Goal: Task Accomplishment & Management: Manage account settings

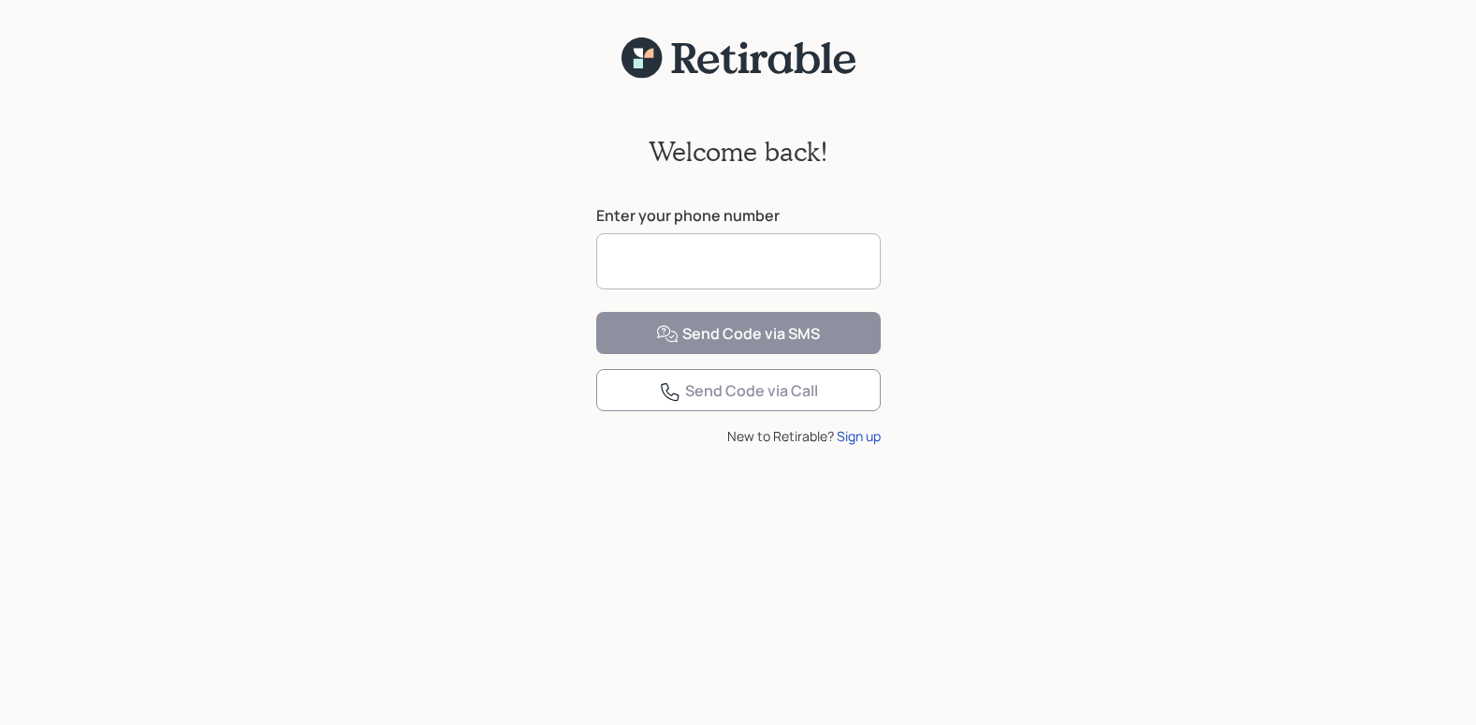
click at [795, 259] on input at bounding box center [738, 261] width 285 height 56
type input "**********"
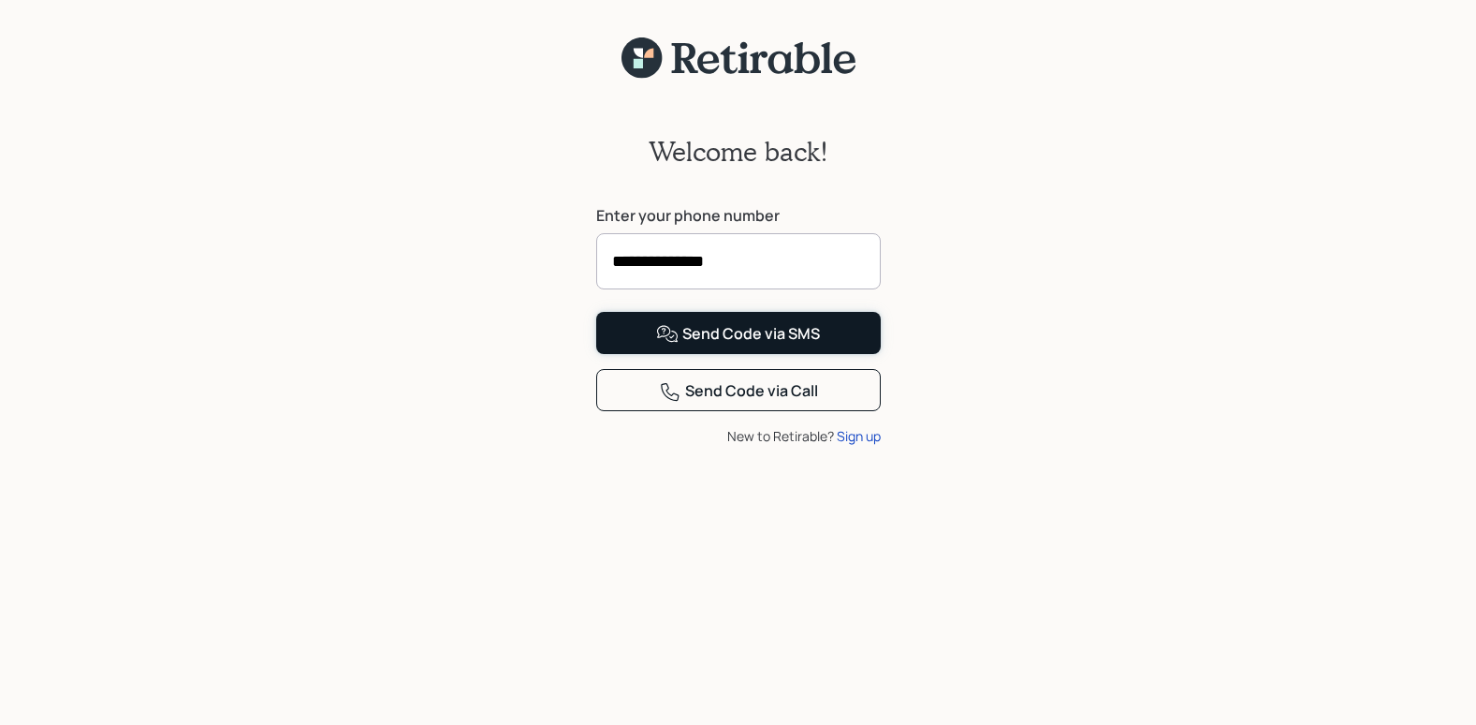
click at [699, 345] on div "Send Code via SMS" at bounding box center [738, 334] width 164 height 22
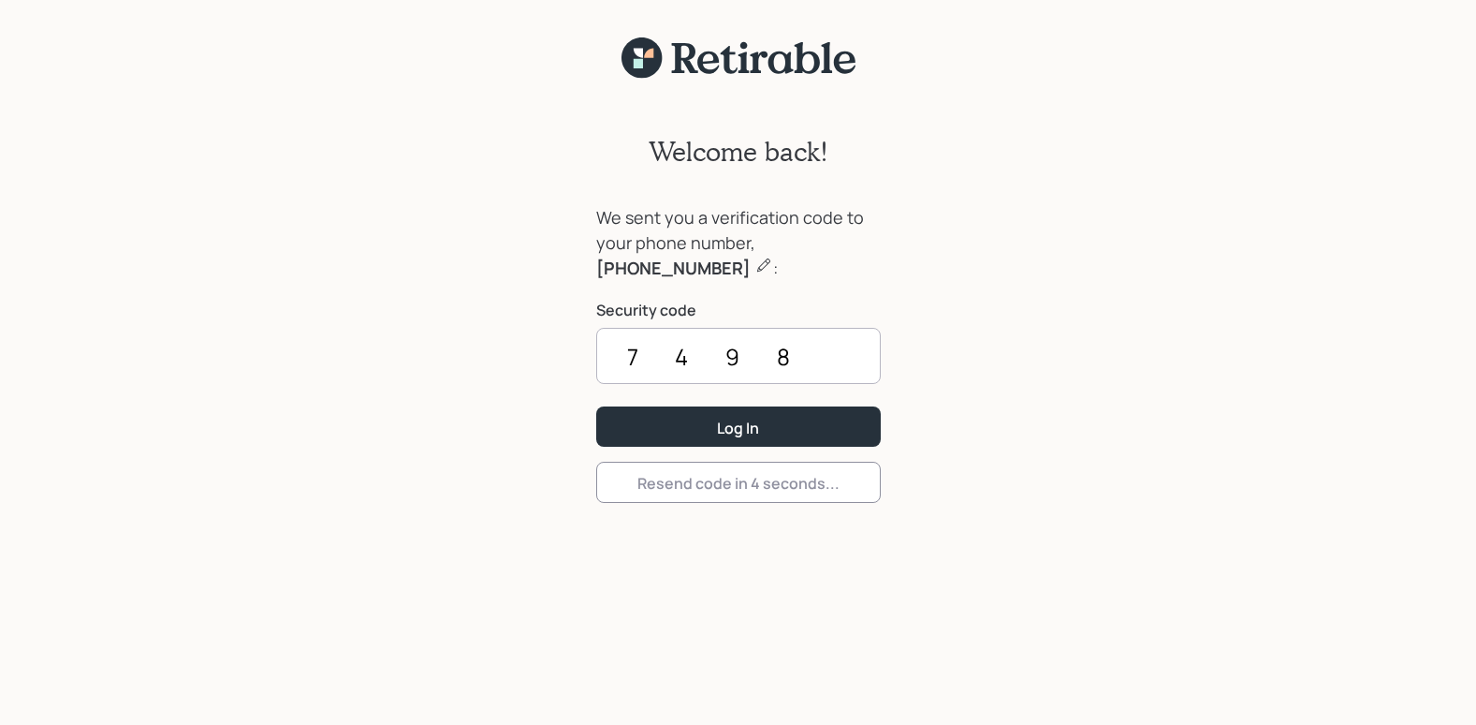
type input "7498"
click at [699, 417] on button "Log In" at bounding box center [738, 426] width 285 height 40
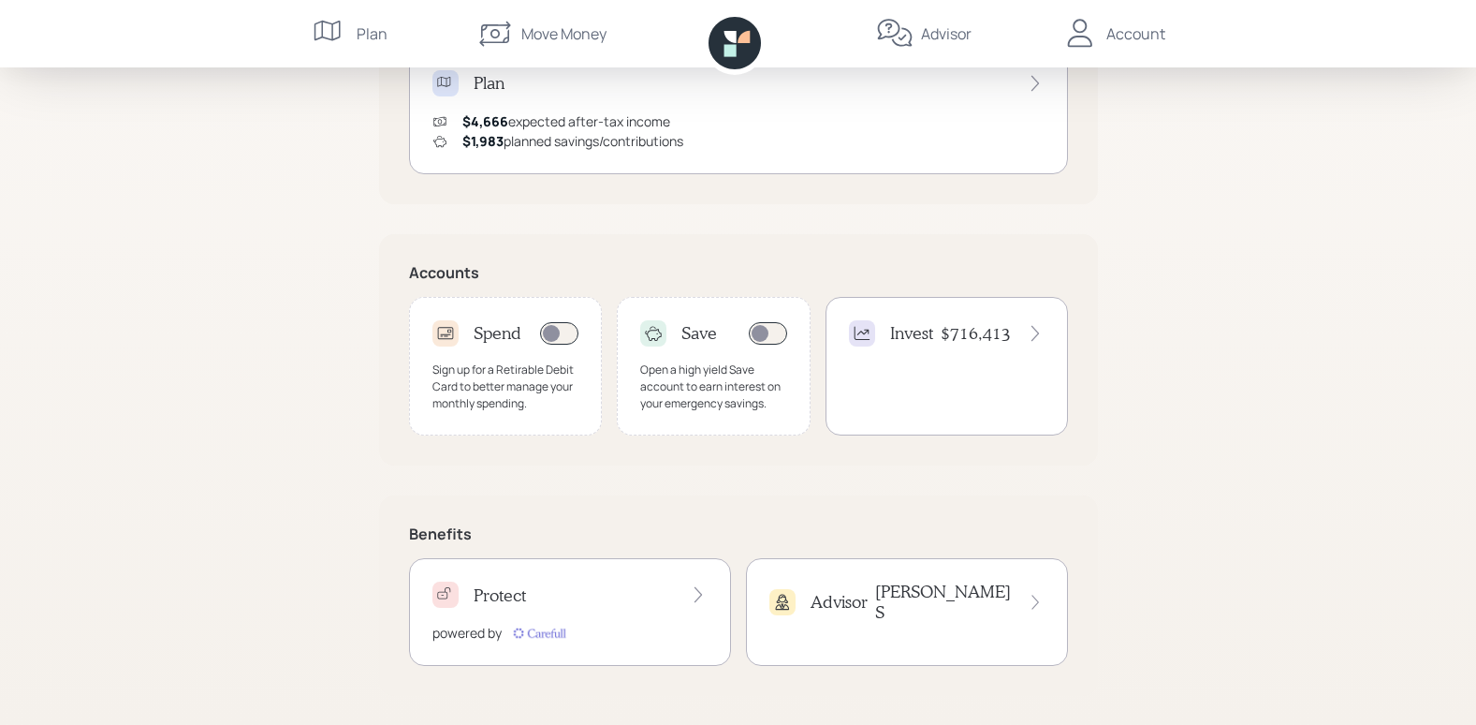
scroll to position [431, 0]
click at [1006, 337] on h4 "$716,413" at bounding box center [976, 332] width 70 height 21
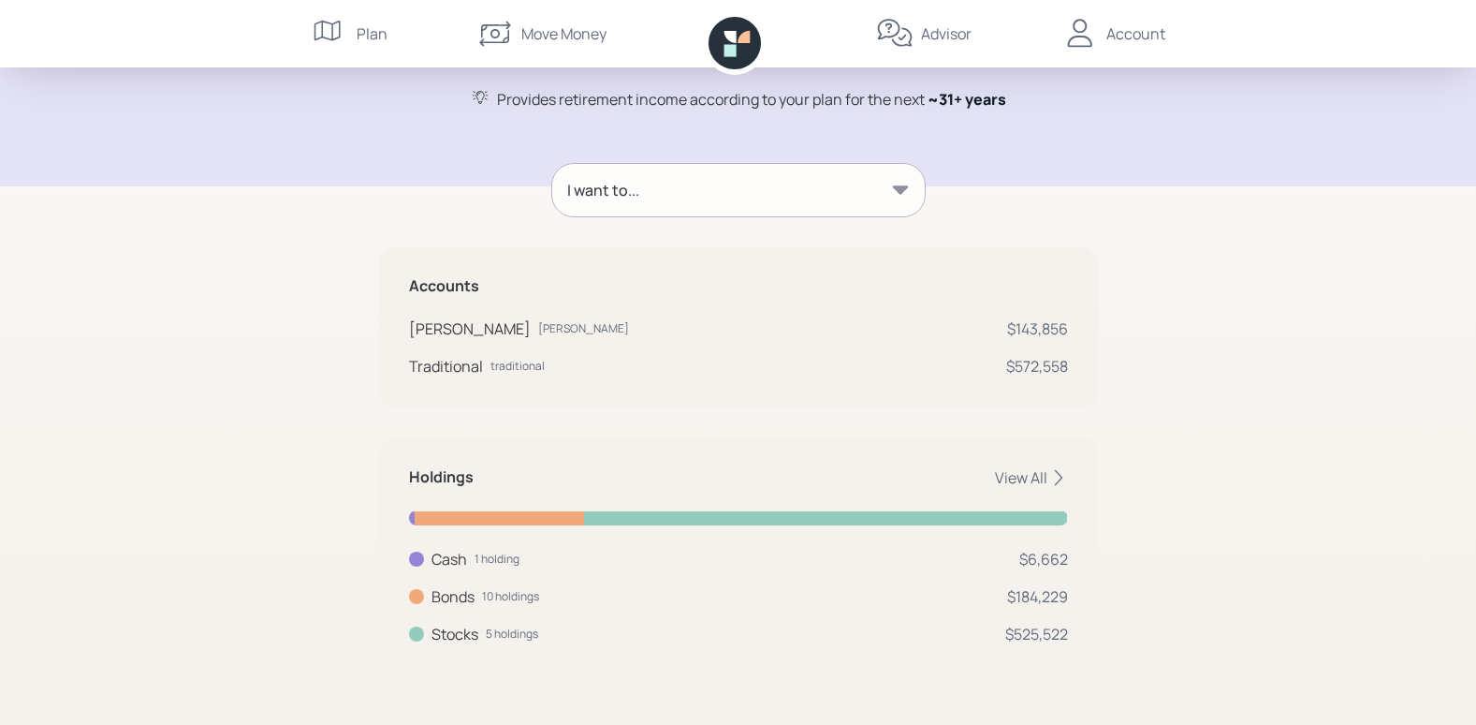
scroll to position [182, 0]
click at [1057, 476] on icon at bounding box center [1058, 474] width 19 height 19
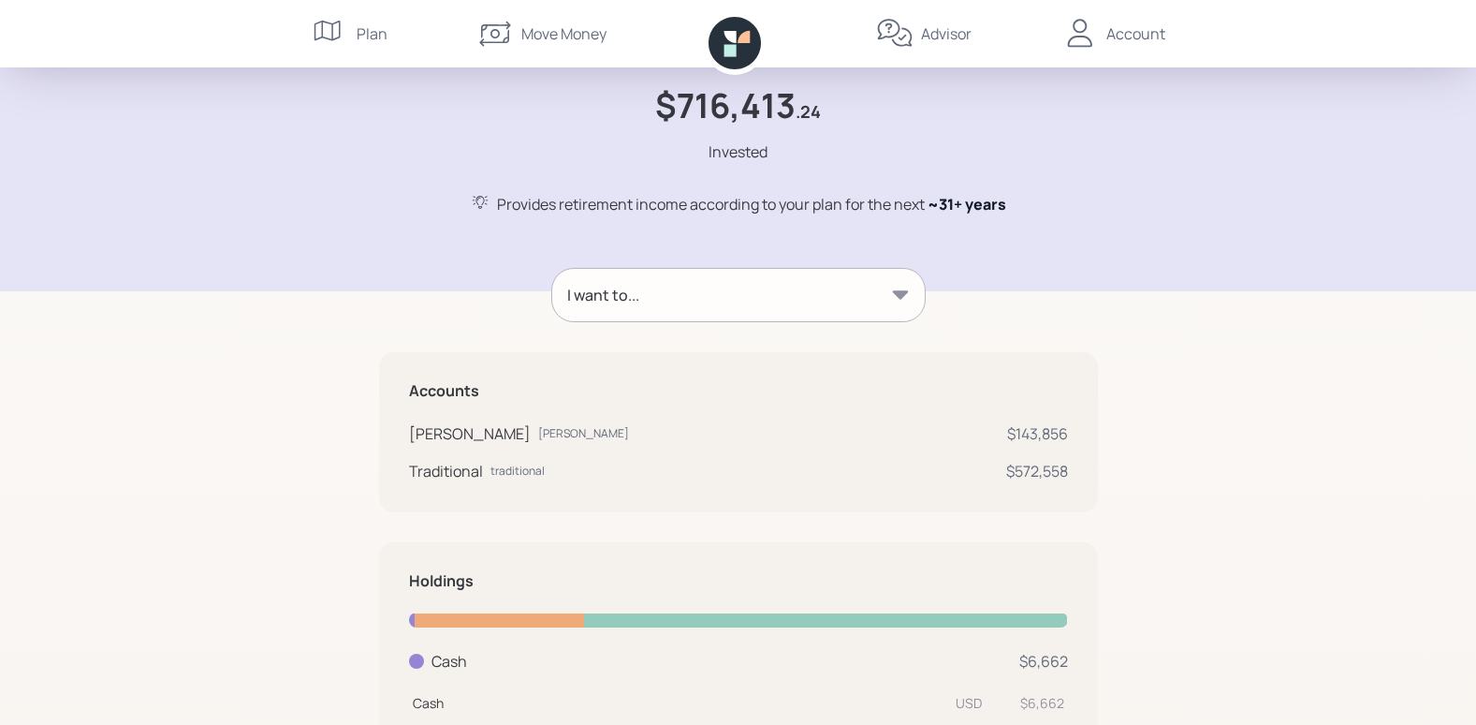
scroll to position [0, 0]
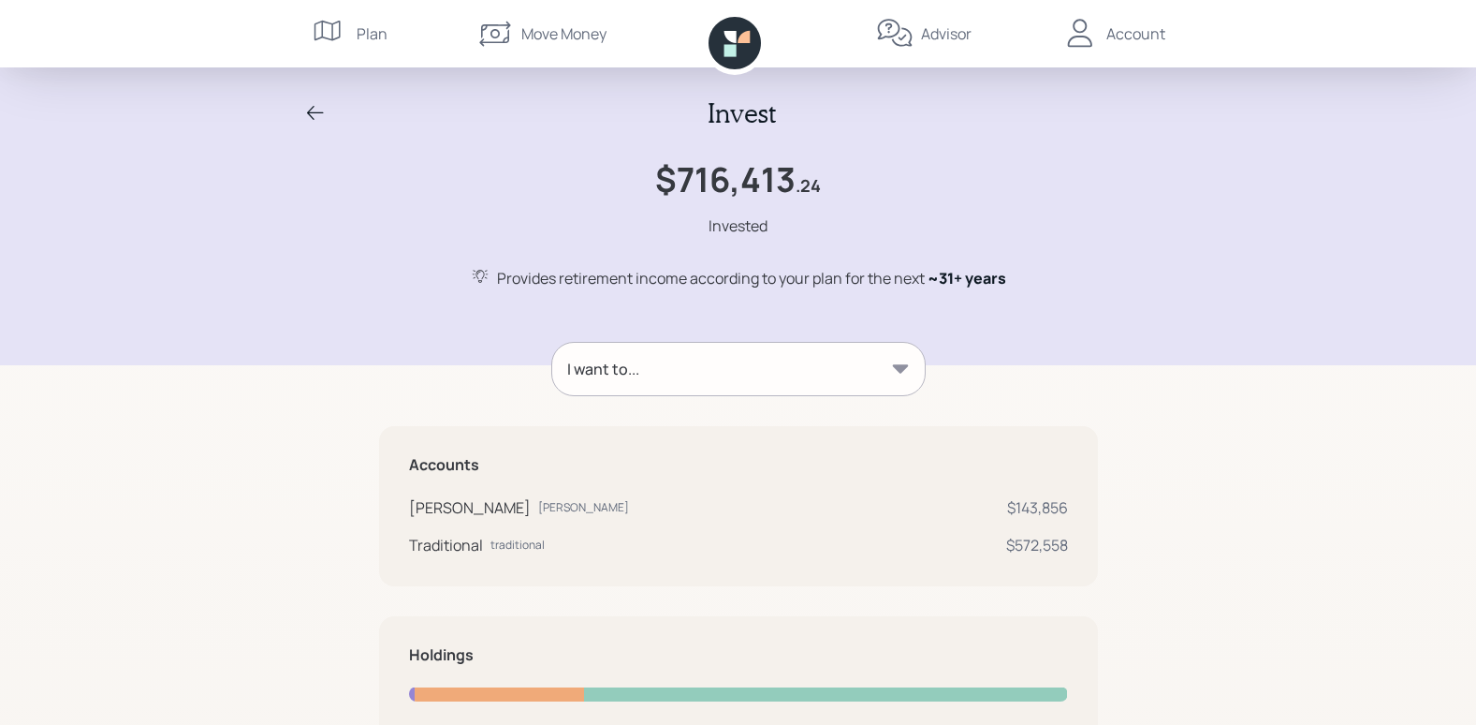
click at [1139, 36] on div "Account" at bounding box center [1136, 33] width 59 height 22
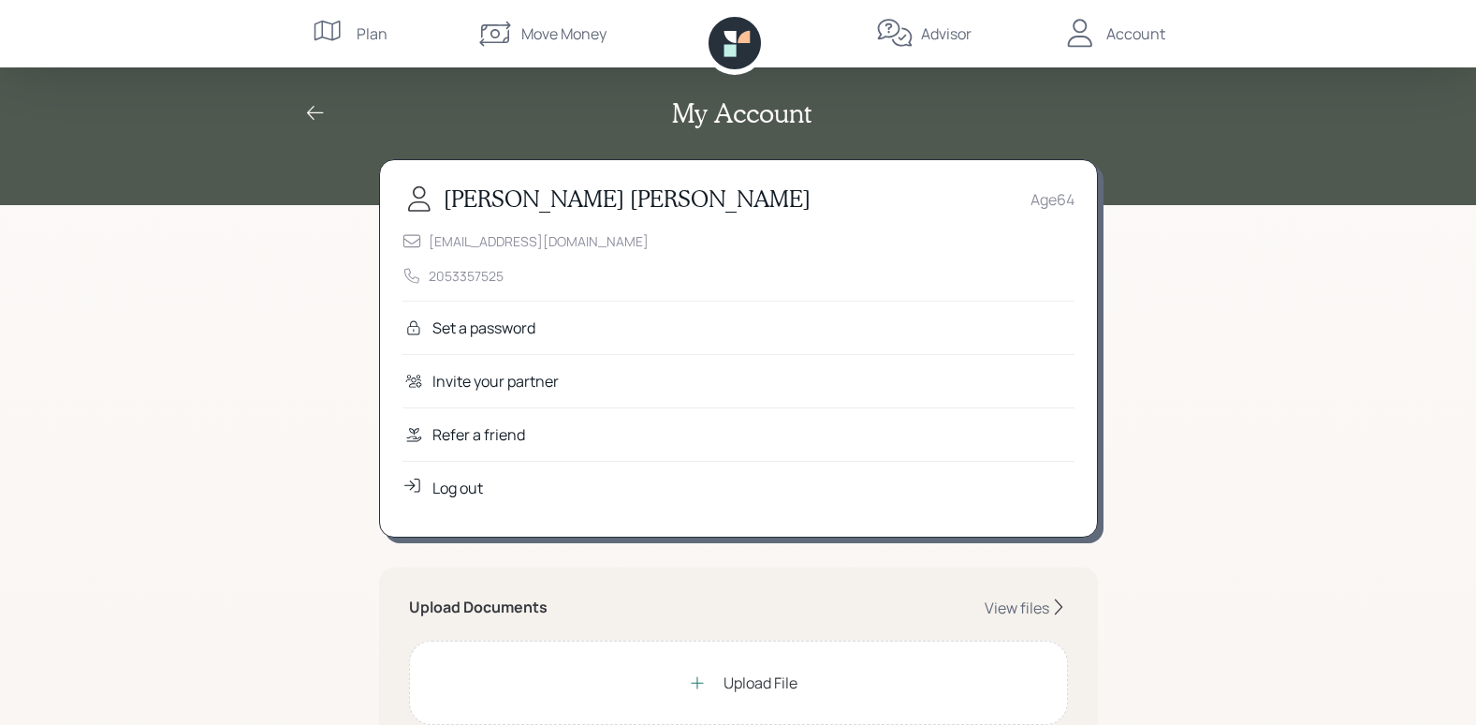
click at [475, 488] on div "Log out" at bounding box center [458, 488] width 51 height 22
